Goal: Task Accomplishment & Management: Use online tool/utility

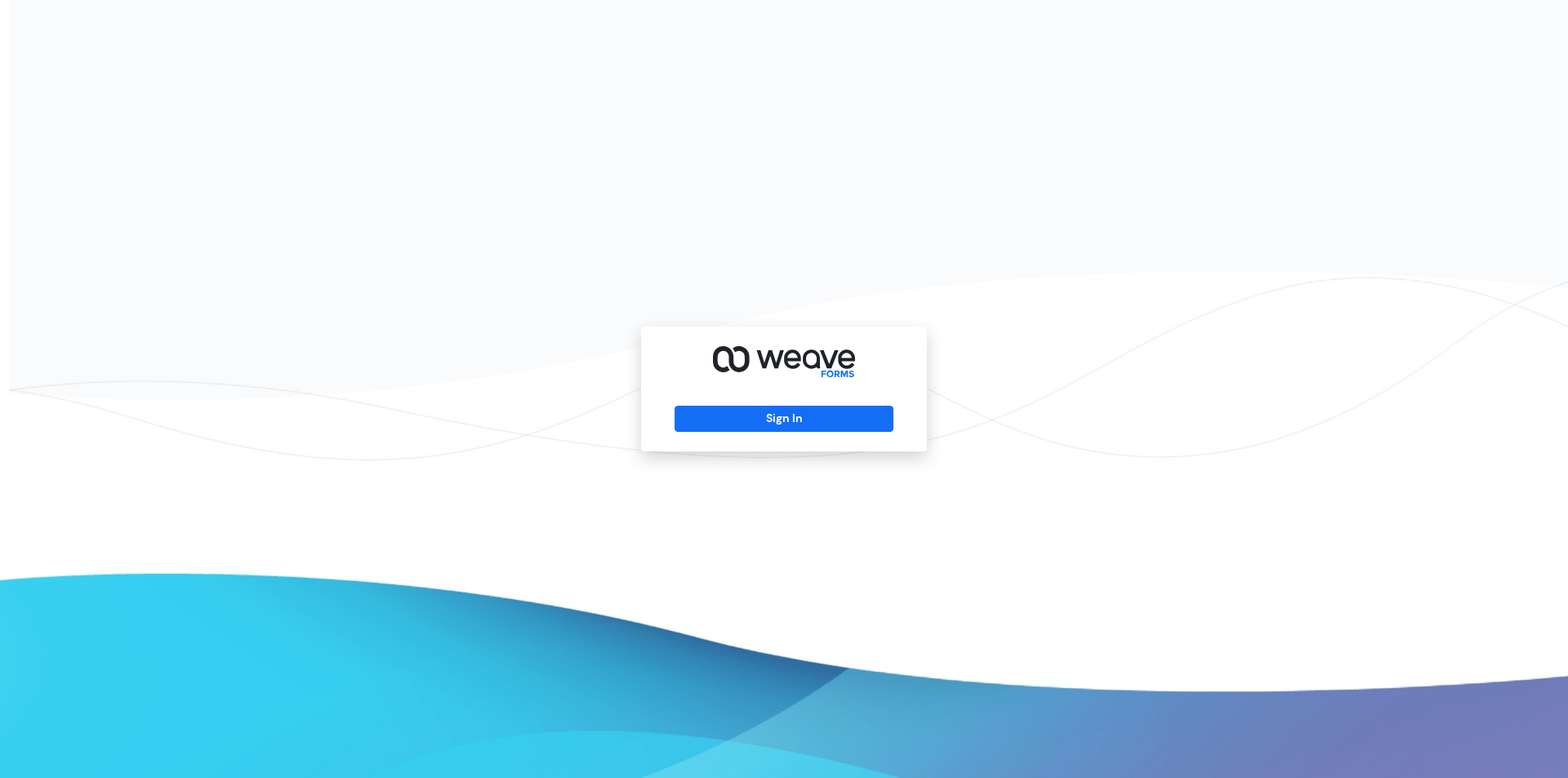
click at [810, 418] on button "Sign In" at bounding box center [784, 419] width 218 height 26
